Goal: Information Seeking & Learning: Learn about a topic

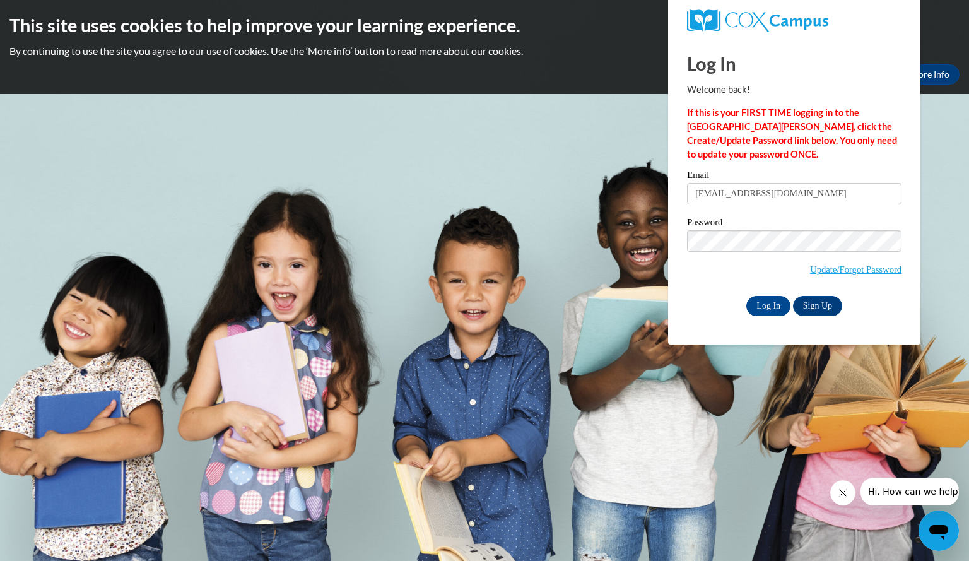
type input "butlertamara@yahoo.com"
click at [746, 296] on input "Log In" at bounding box center [768, 306] width 44 height 20
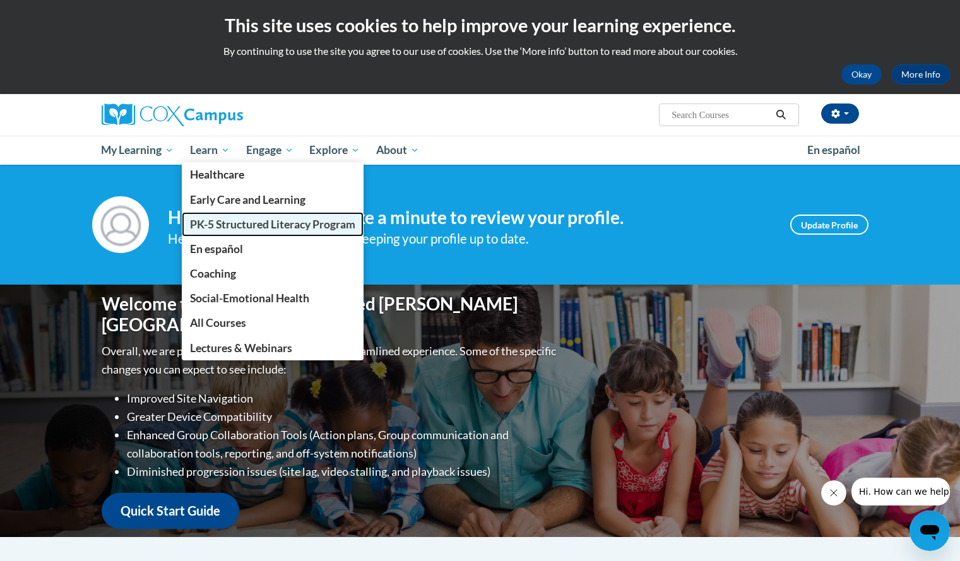
click at [242, 220] on span "PK-5 Structured Literacy Program" at bounding box center [272, 224] width 165 height 13
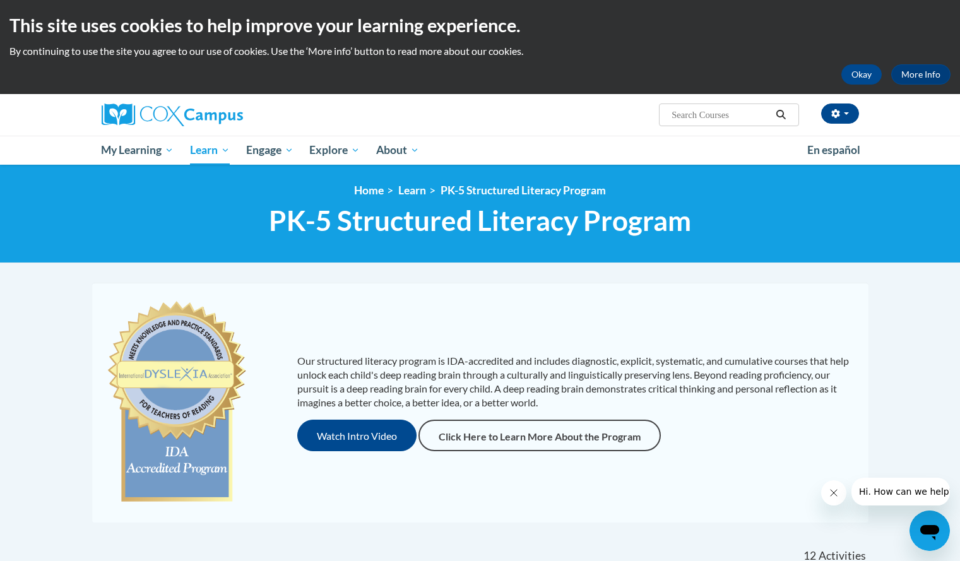
scroll to position [490, 0]
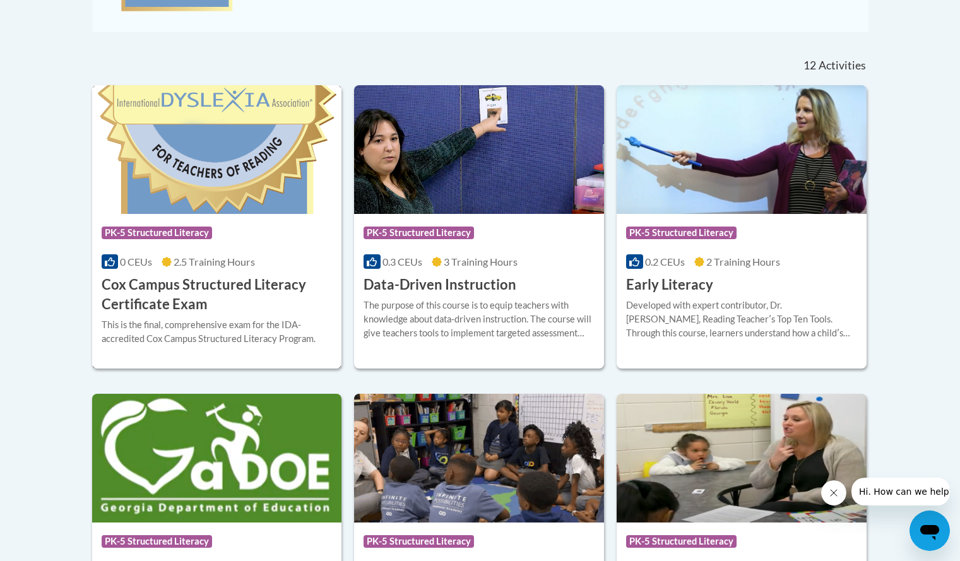
click at [227, 246] on div "Course Category: PK-5 Structured Literacy" at bounding box center [217, 234] width 231 height 28
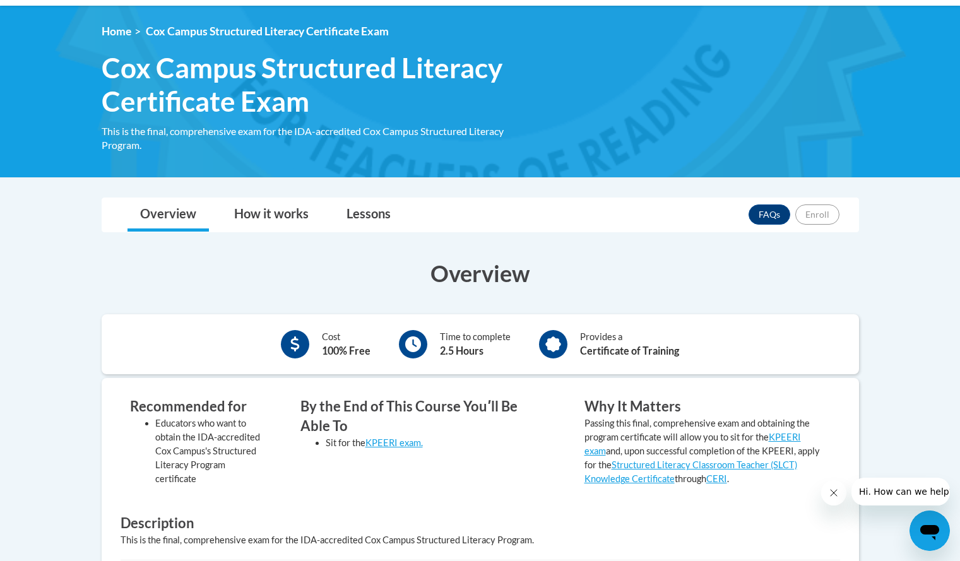
scroll to position [151, 0]
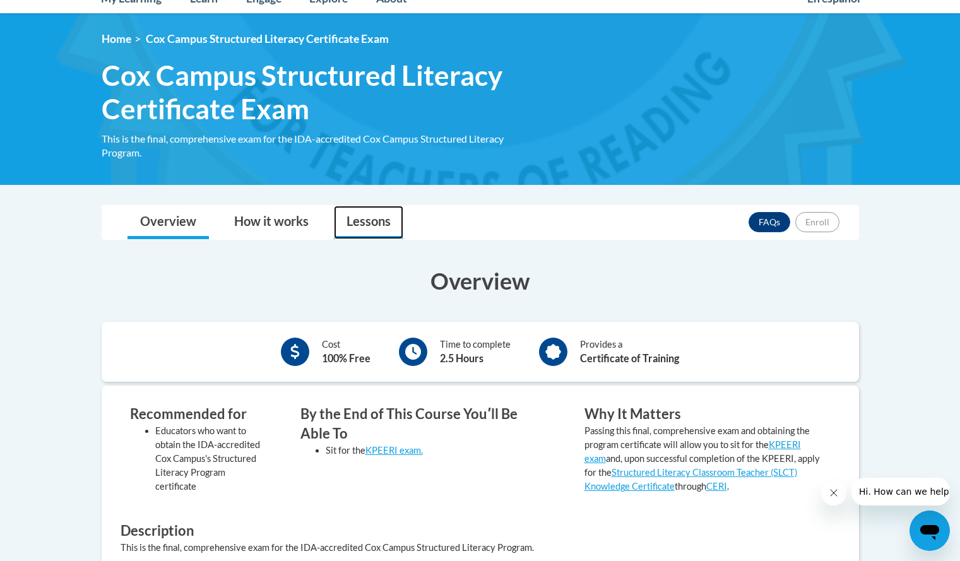
click at [383, 219] on link "Lessons" at bounding box center [368, 222] width 69 height 33
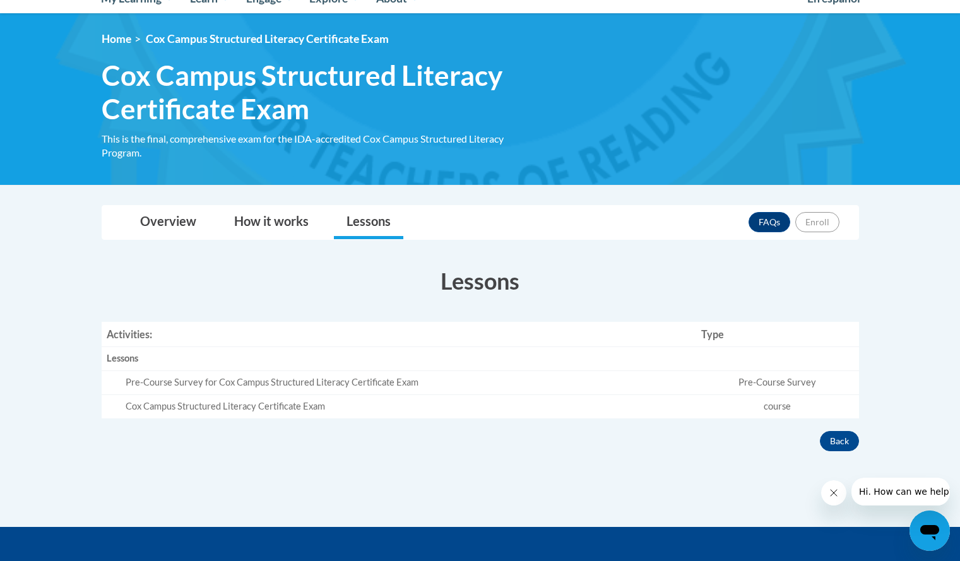
click at [772, 377] on td "Pre-Course Survey" at bounding box center [777, 383] width 162 height 24
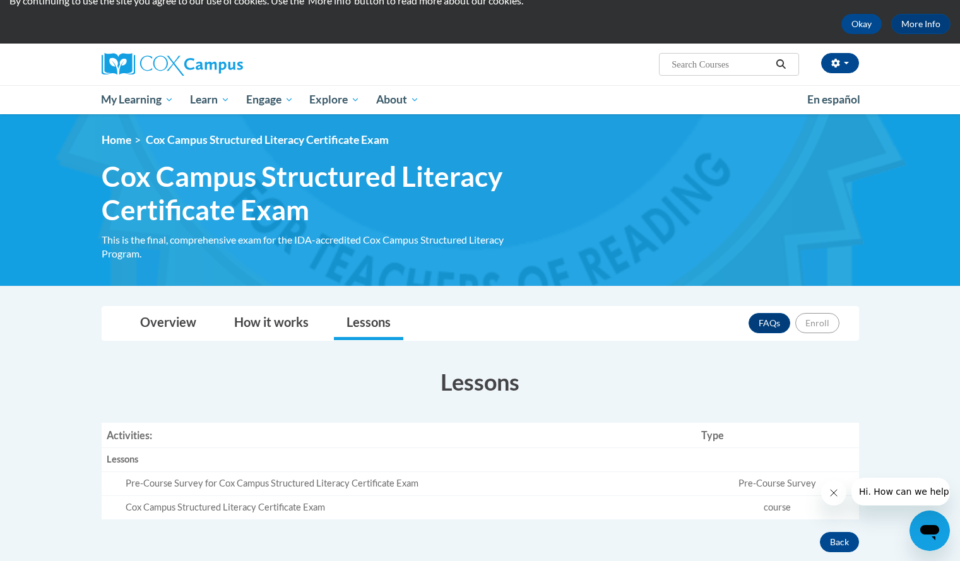
scroll to position [25, 0]
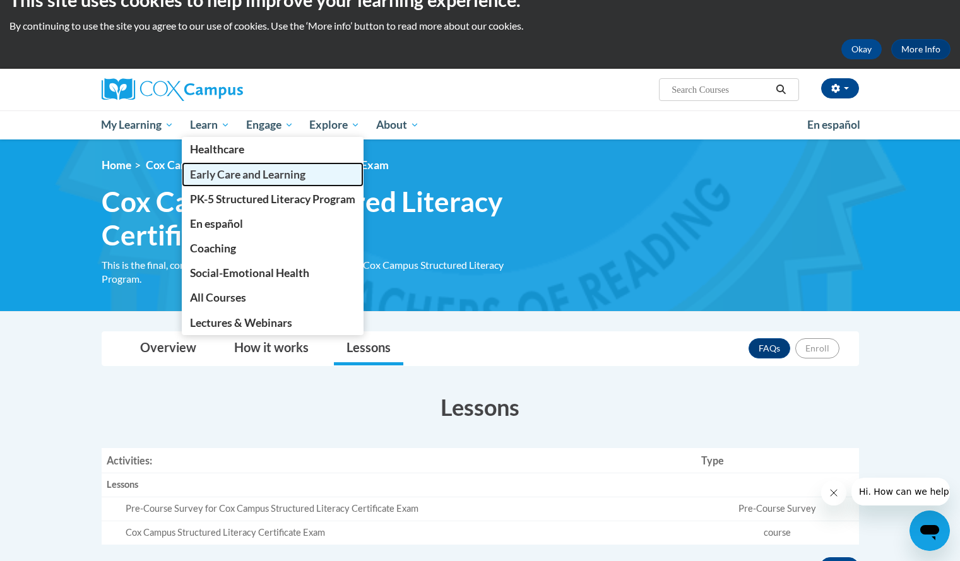
click at [255, 172] on span "Early Care and Learning" at bounding box center [247, 174] width 115 height 13
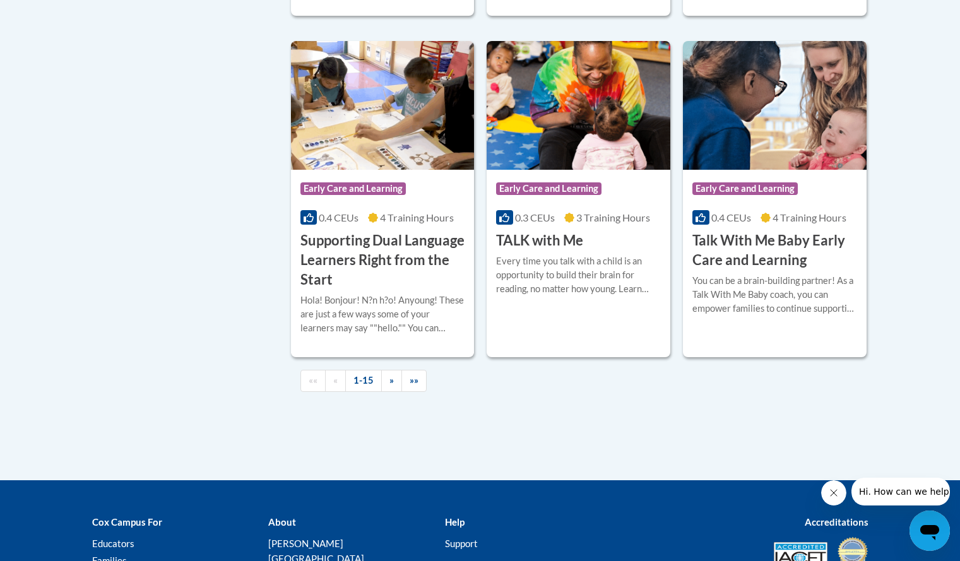
scroll to position [1842, 0]
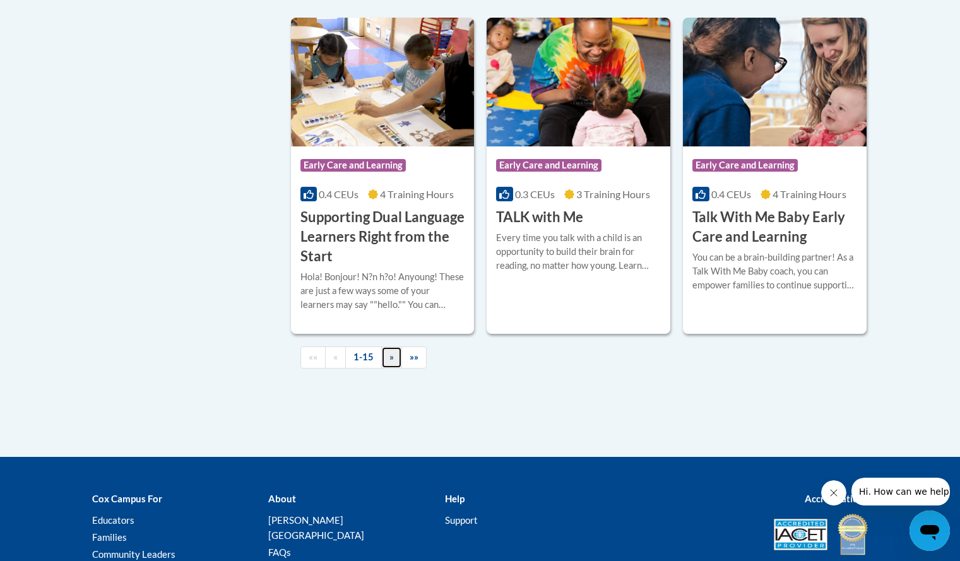
click at [389, 362] on span "»" at bounding box center [391, 356] width 4 height 11
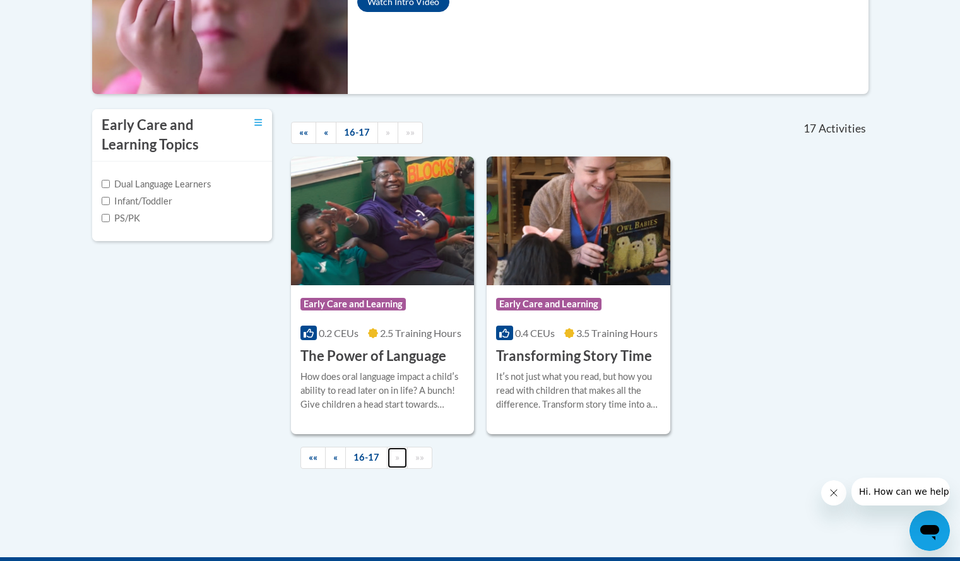
scroll to position [289, 0]
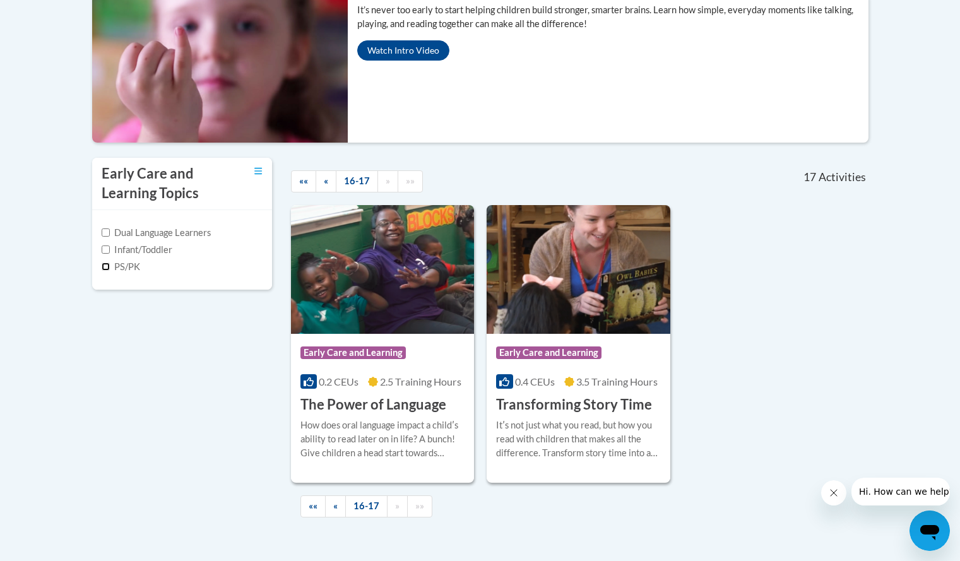
click at [105, 266] on input "PS/PK" at bounding box center [106, 266] width 8 height 8
checkbox input "true"
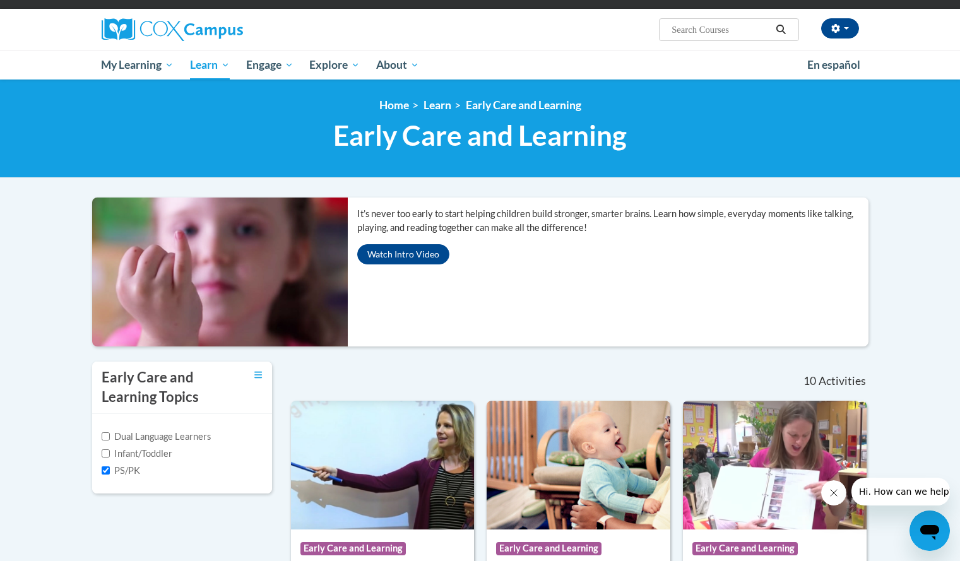
scroll to position [0, 0]
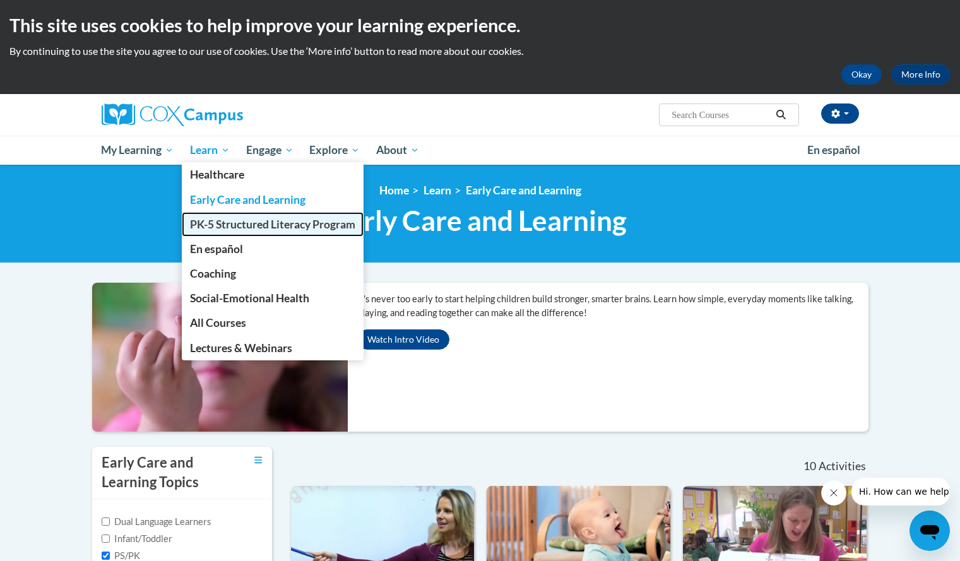
click at [245, 219] on span "PK-5 Structured Literacy Program" at bounding box center [272, 224] width 165 height 13
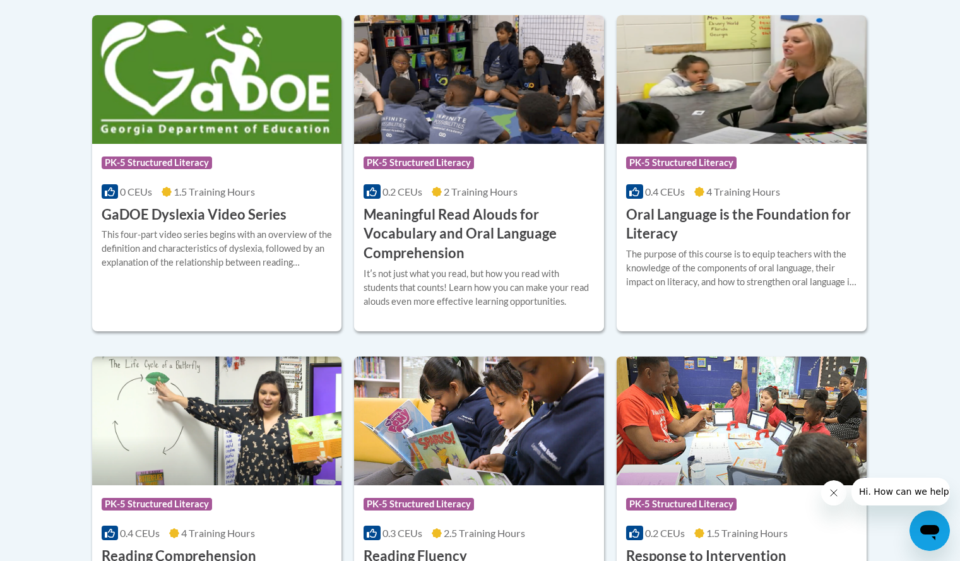
scroll to position [894, 0]
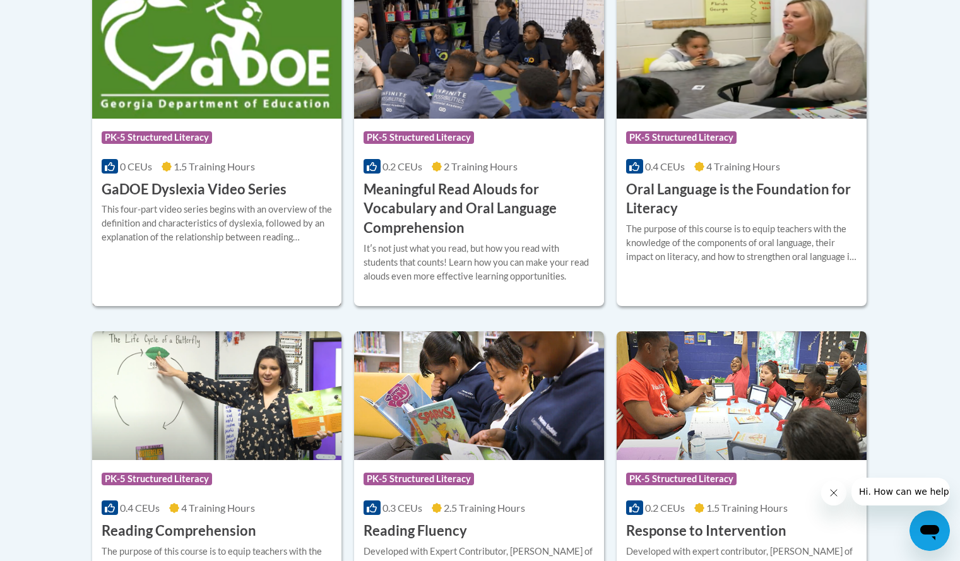
click at [242, 206] on div "This four-part video series begins with an overview of the definition and chara…" at bounding box center [217, 224] width 231 height 42
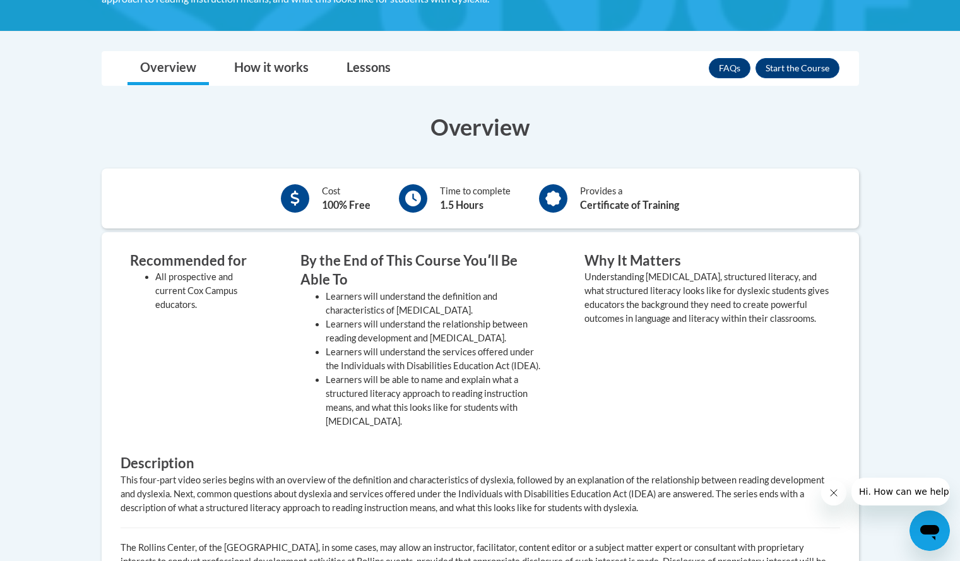
scroll to position [288, 0]
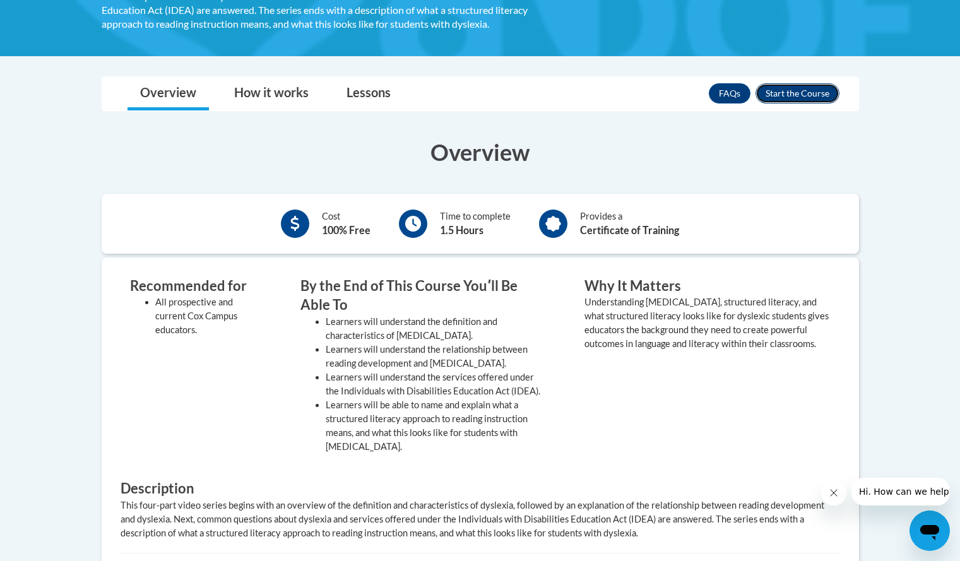
click at [810, 96] on button "Enroll" at bounding box center [797, 93] width 84 height 20
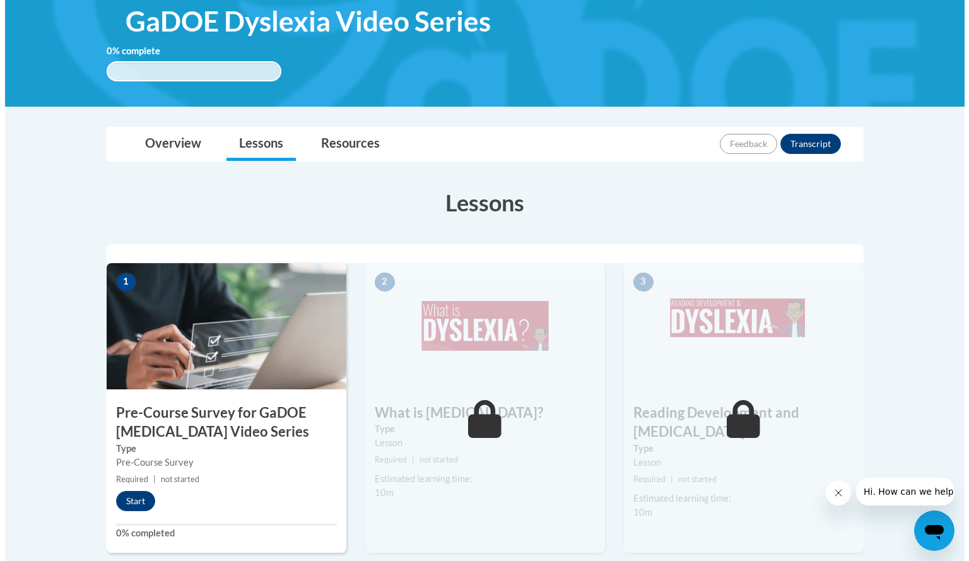
scroll to position [202, 0]
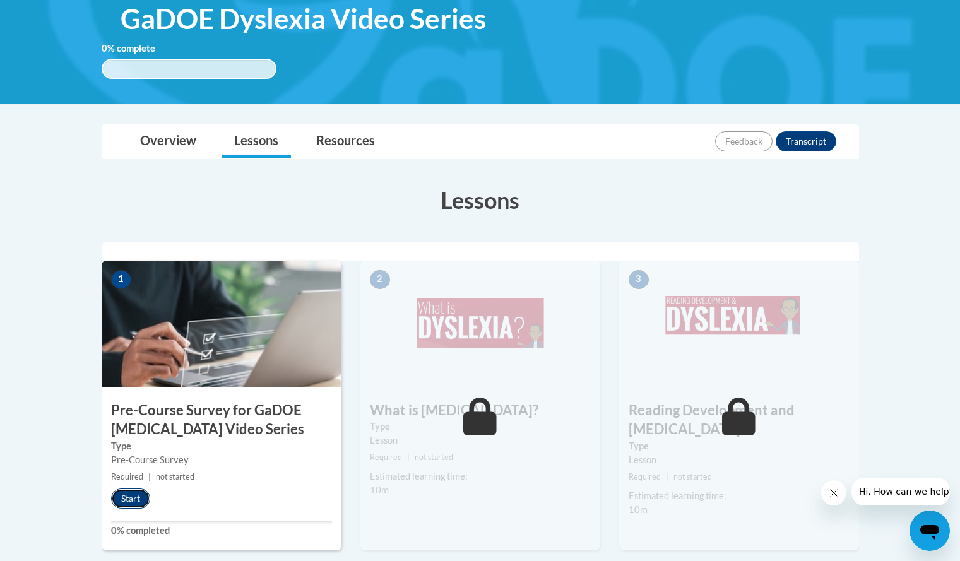
click at [138, 500] on button "Start" at bounding box center [130, 498] width 39 height 20
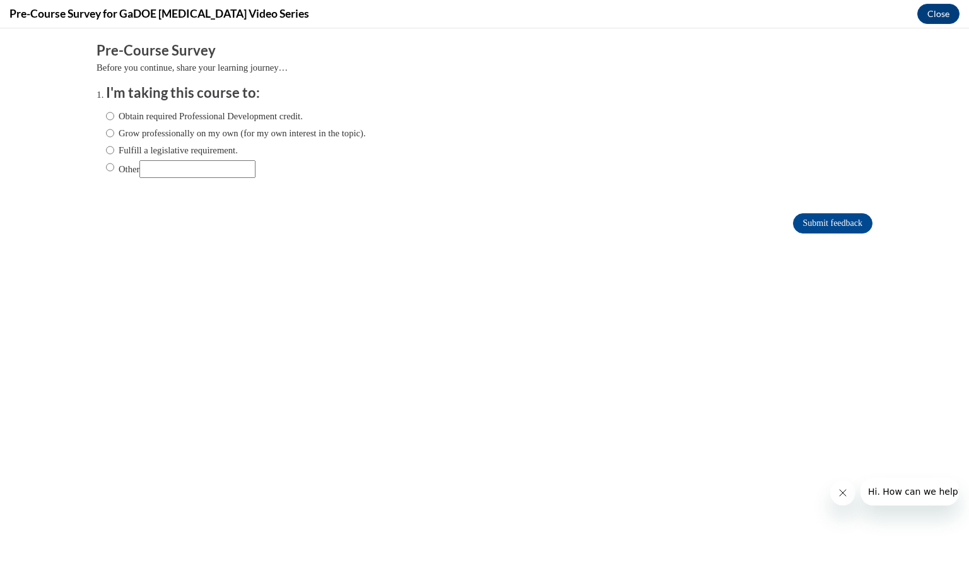
scroll to position [0, 0]
click at [106, 117] on input "Obtain required Professional Development credit." at bounding box center [110, 116] width 8 height 14
radio input "true"
click at [818, 226] on input "Submit feedback" at bounding box center [832, 223] width 79 height 20
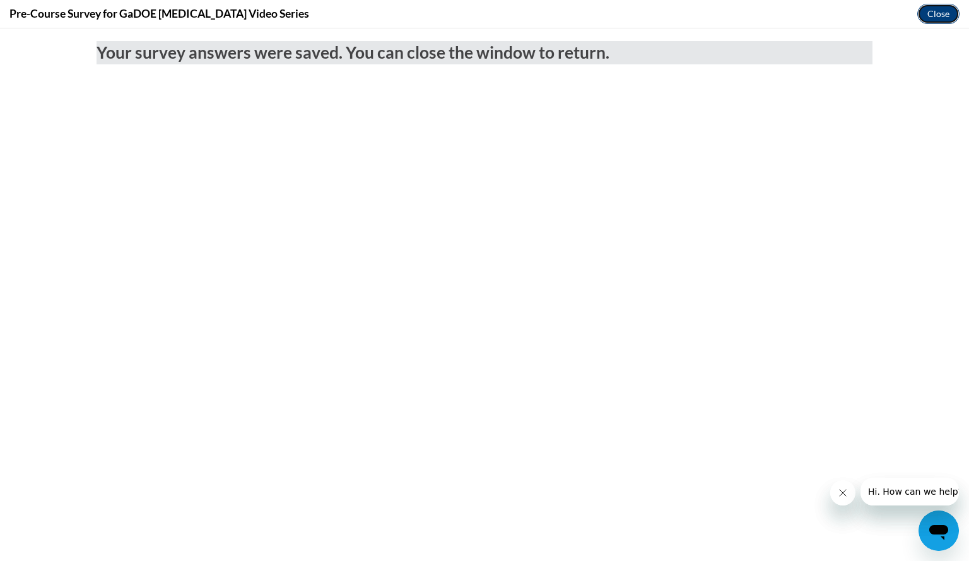
click at [935, 14] on button "Close" at bounding box center [938, 14] width 42 height 20
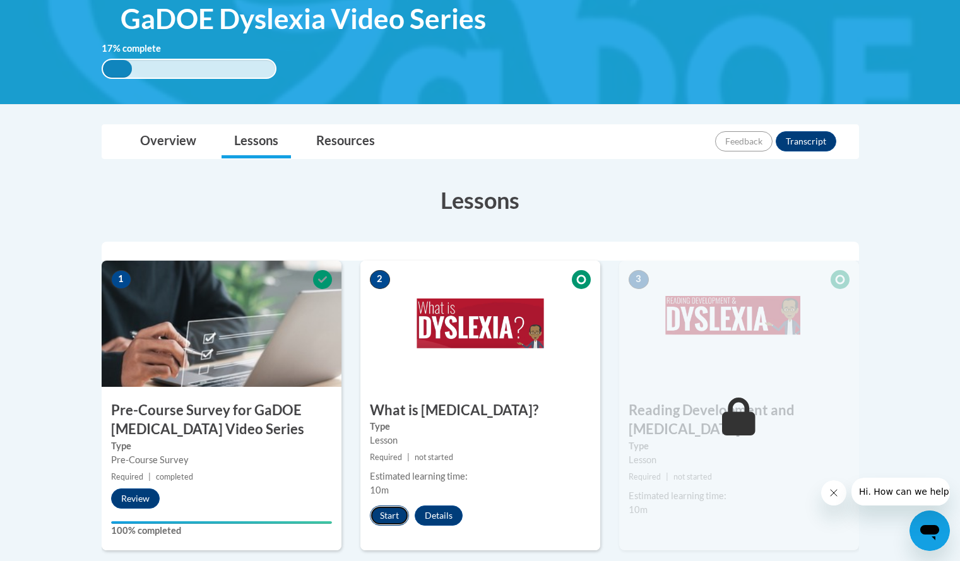
click at [384, 512] on button "Start" at bounding box center [389, 515] width 39 height 20
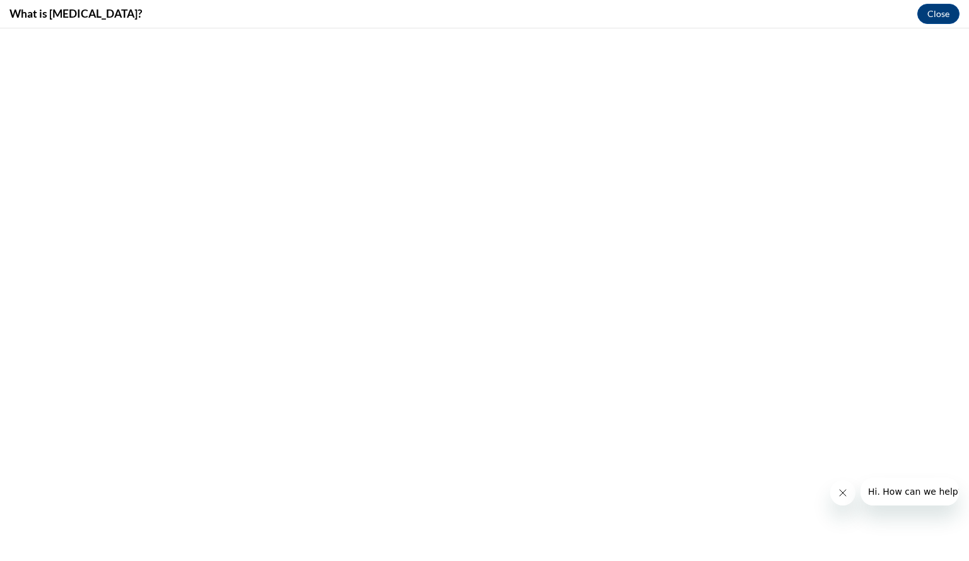
click at [840, 500] on button "Close message from company" at bounding box center [842, 492] width 25 height 25
click at [935, 17] on button "Close" at bounding box center [938, 14] width 42 height 20
